Goal: Transaction & Acquisition: Purchase product/service

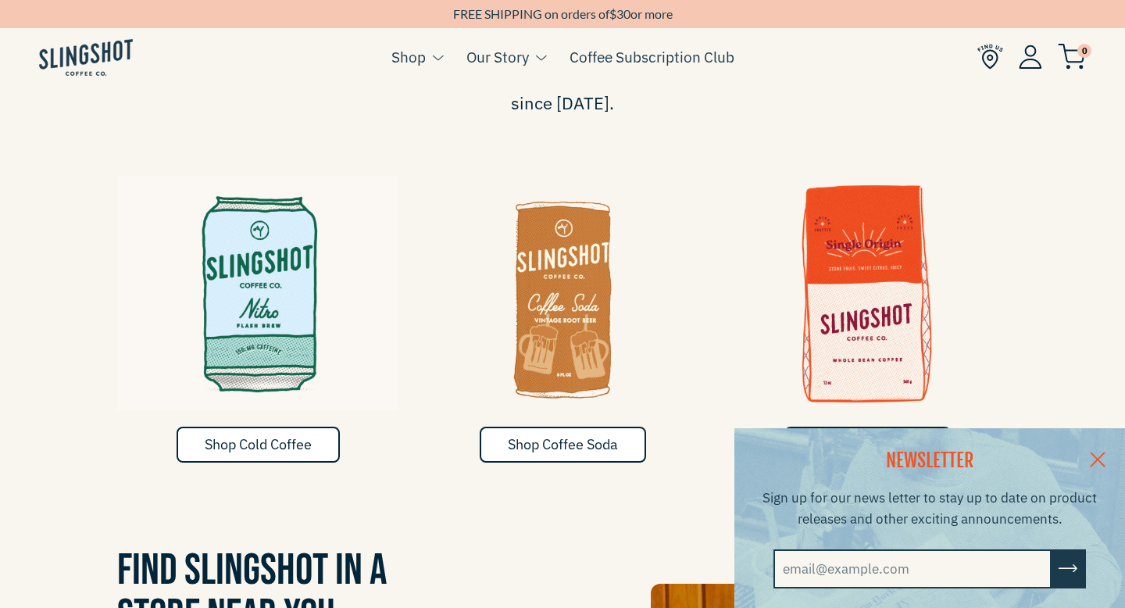
scroll to position [698, 0]
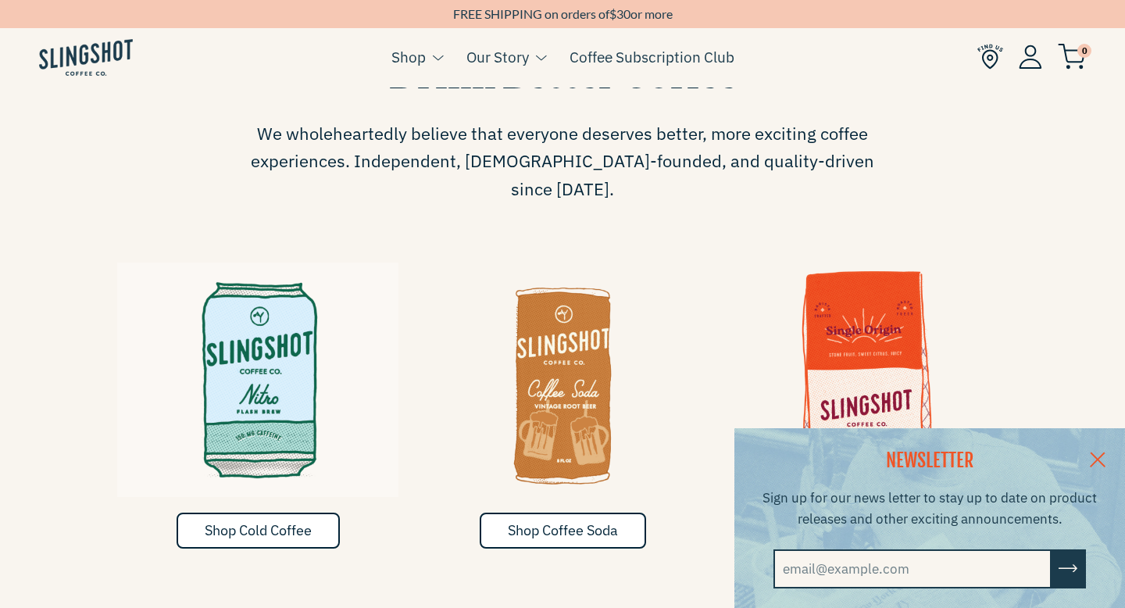
click at [291, 491] on div "NEWSLETTER Sign up for our news letter to stay up to date on product releases a…" at bounding box center [562, 518] width 1125 height 180
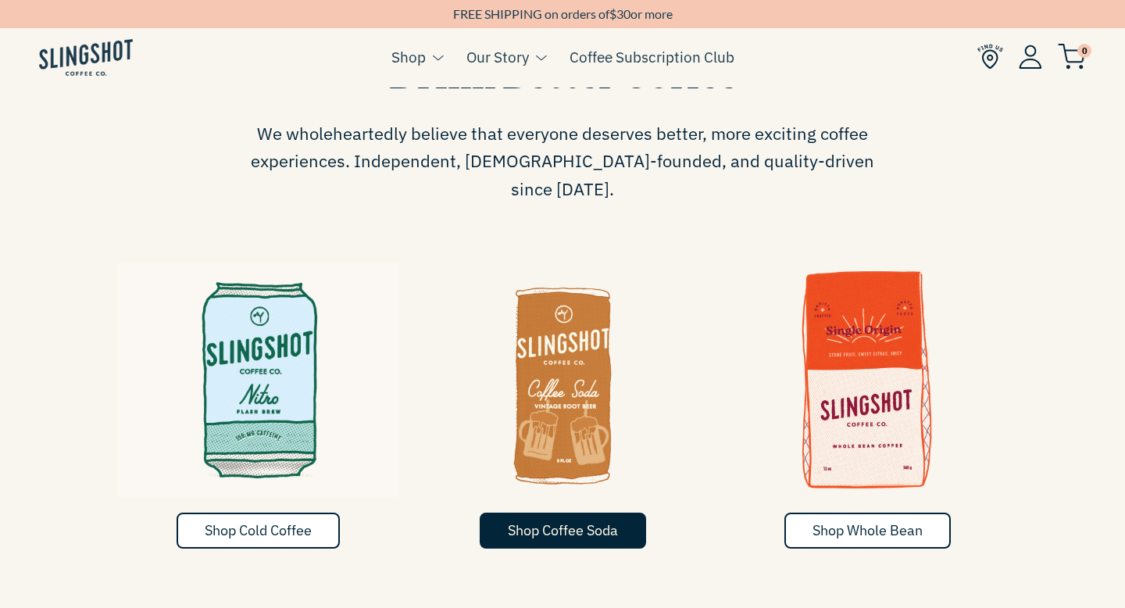
click at [602, 521] on span "Shop Coffee Soda" at bounding box center [563, 530] width 110 height 18
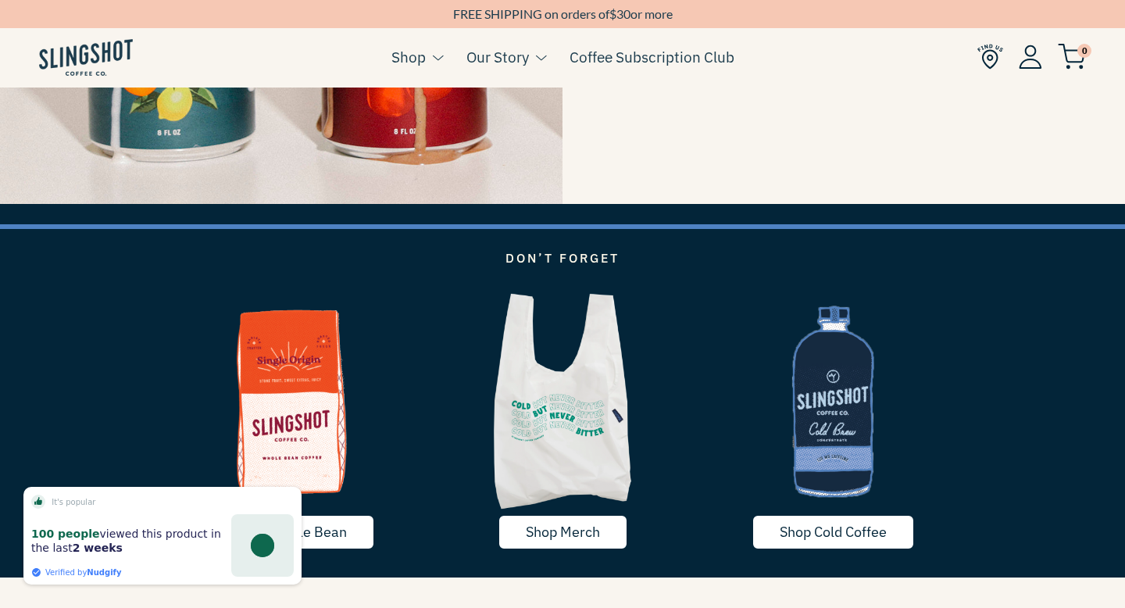
scroll to position [2430, 0]
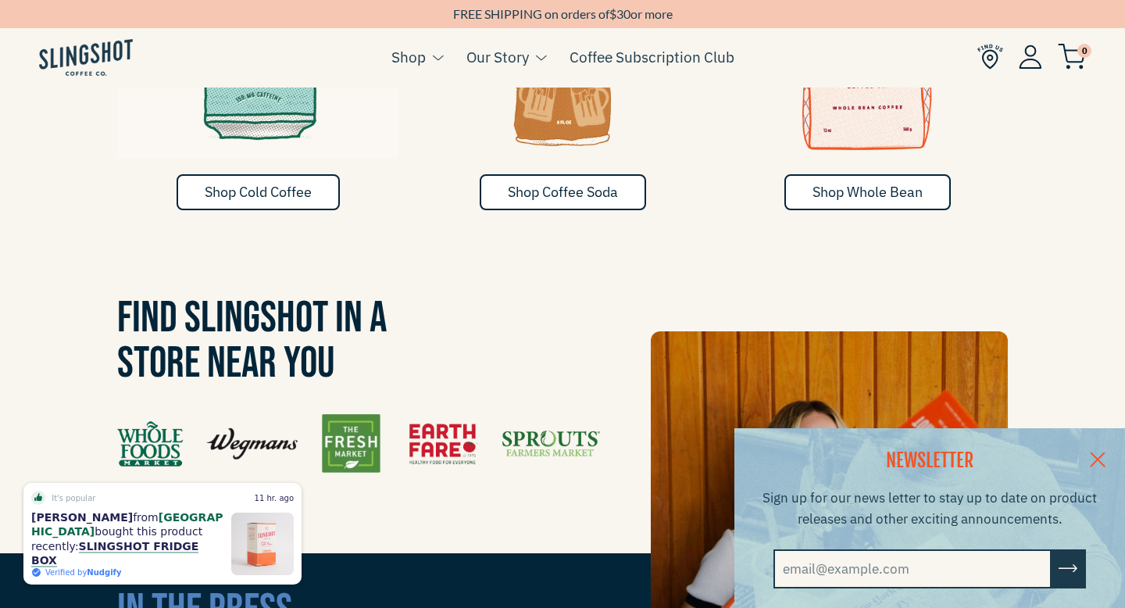
scroll to position [1130, 0]
